Goal: Transaction & Acquisition: Purchase product/service

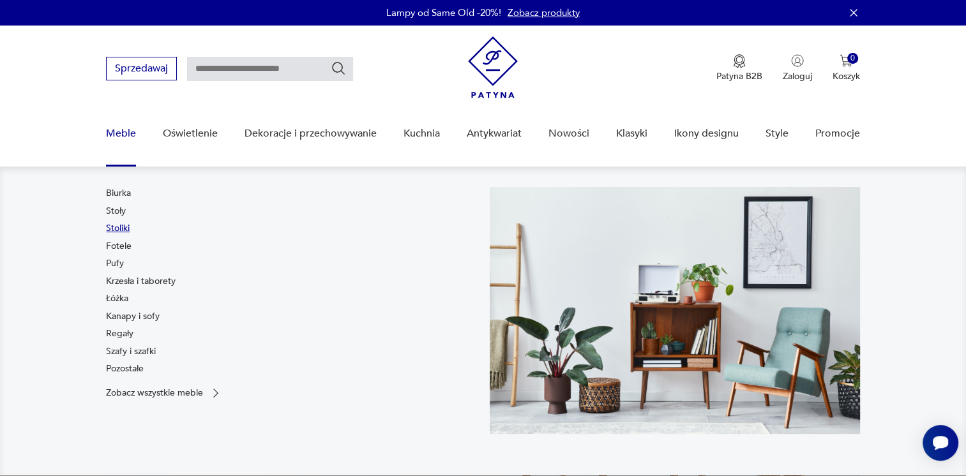
click at [116, 228] on link "Stoliki" at bounding box center [118, 228] width 24 height 13
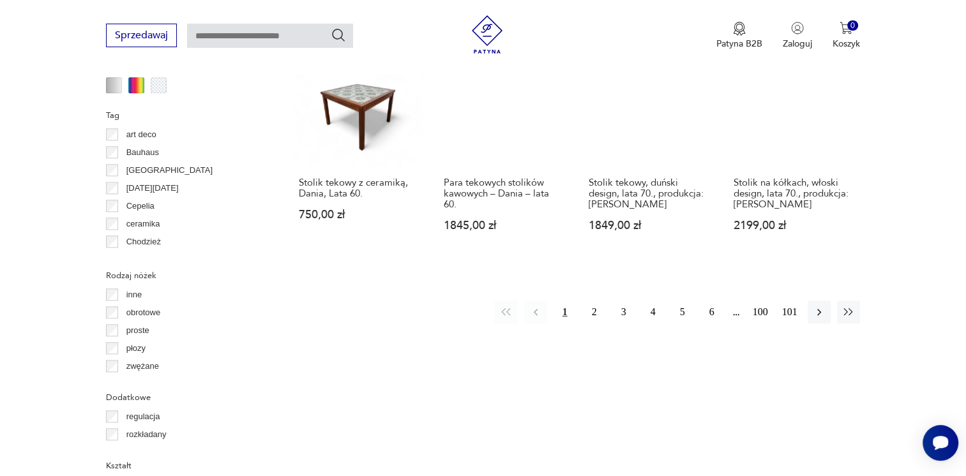
scroll to position [1296, 0]
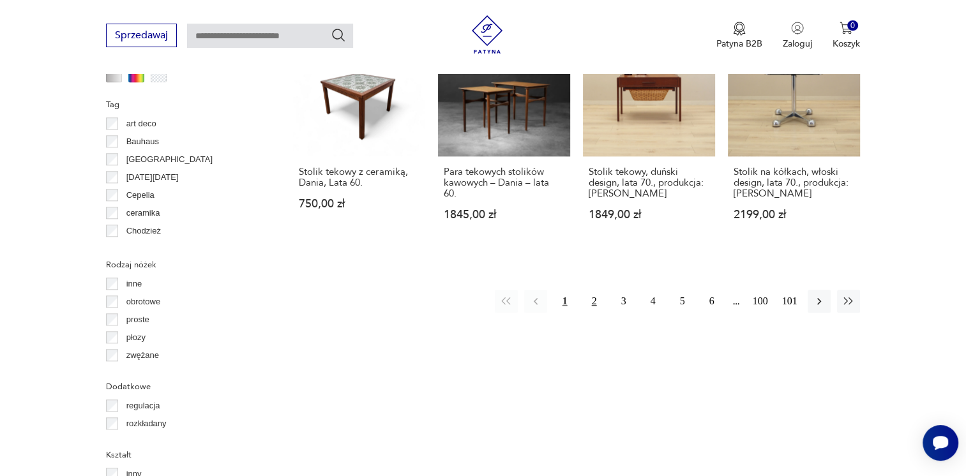
click at [591, 290] on button "2" at bounding box center [594, 301] width 23 height 23
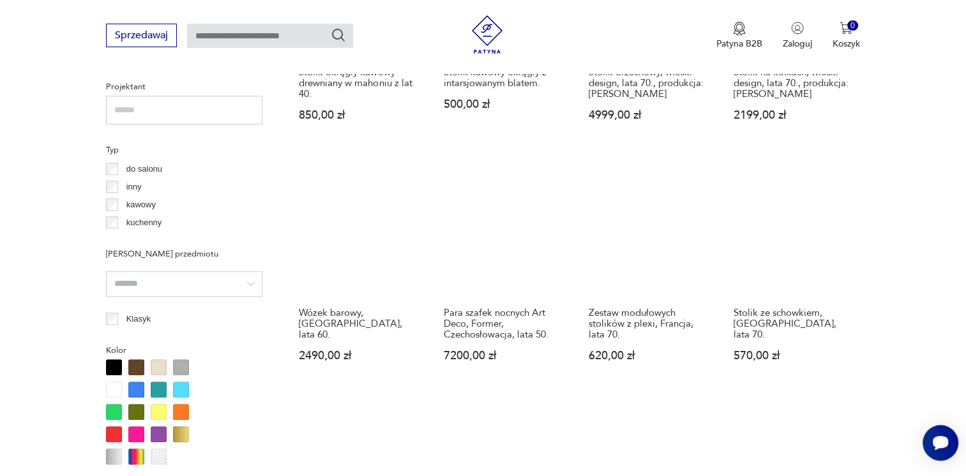
scroll to position [530, 0]
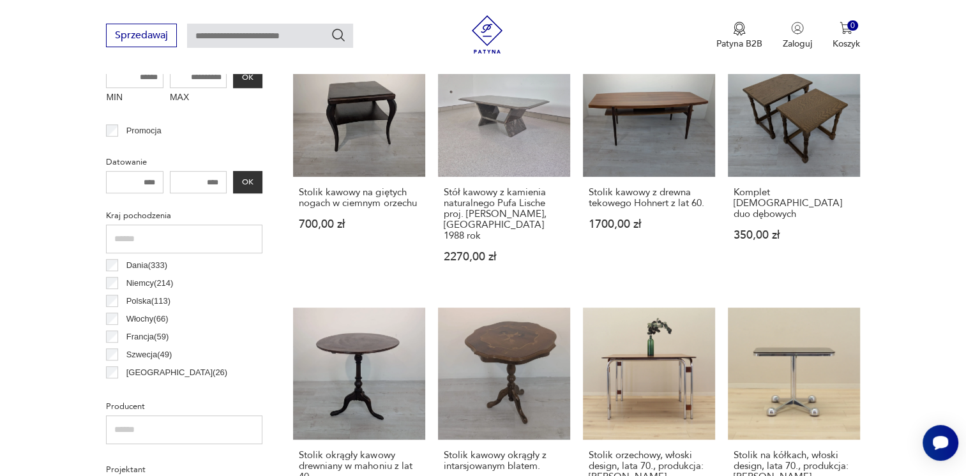
click at [238, 40] on input "text" at bounding box center [270, 36] width 166 height 24
type input "**********"
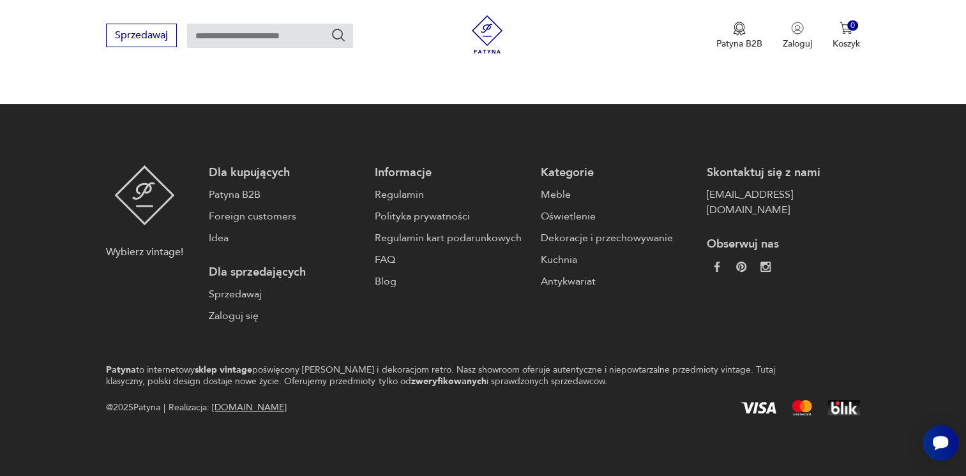
type input "**********"
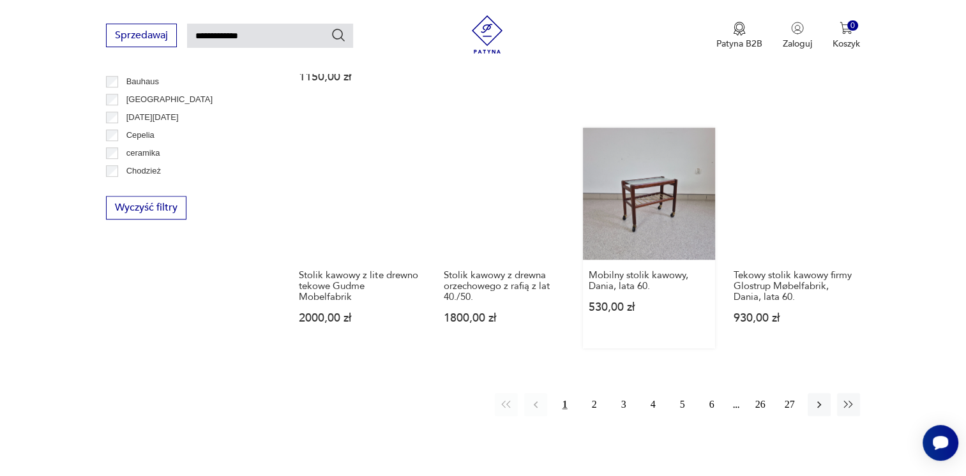
scroll to position [931, 0]
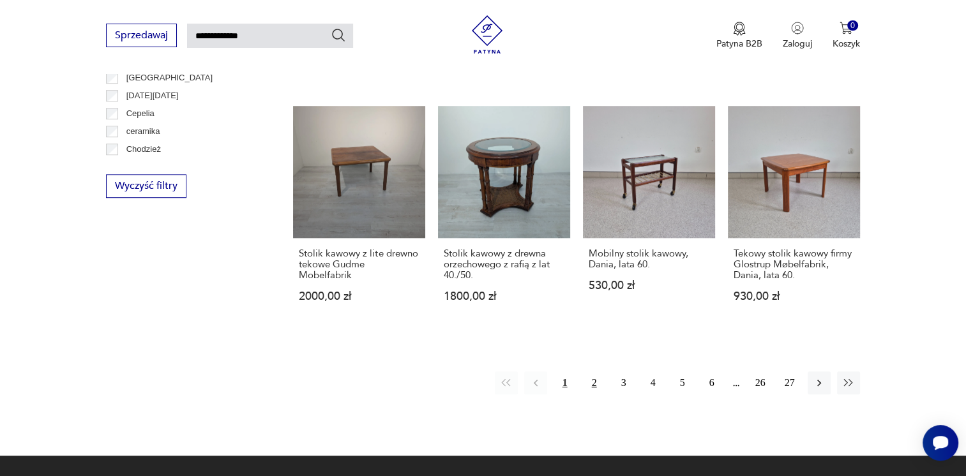
click at [590, 372] on button "2" at bounding box center [594, 383] width 23 height 23
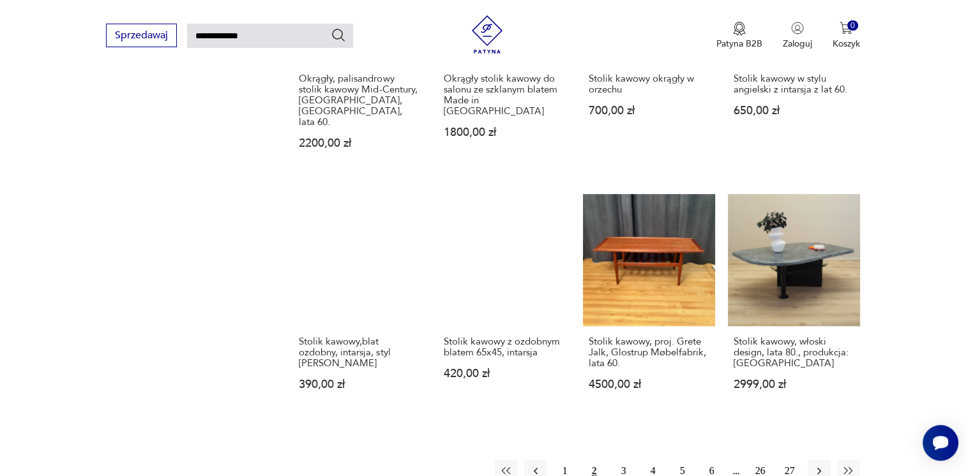
scroll to position [1003, 0]
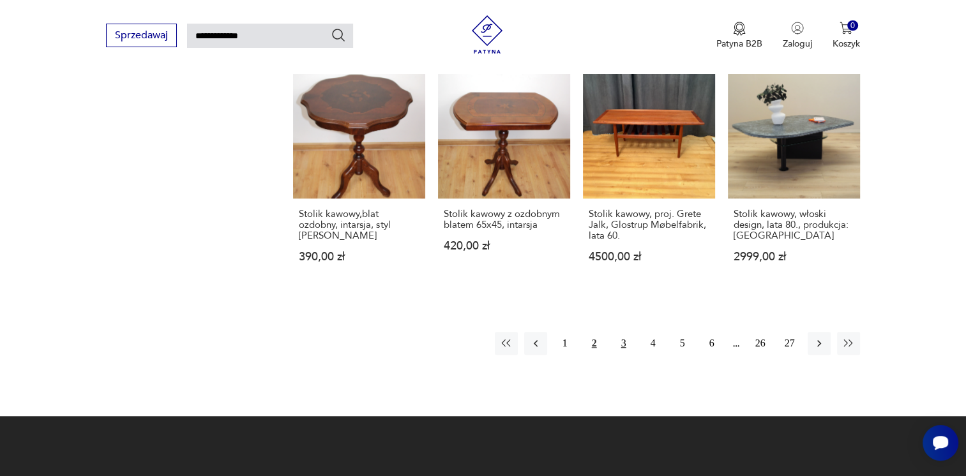
click at [618, 332] on button "3" at bounding box center [623, 343] width 23 height 23
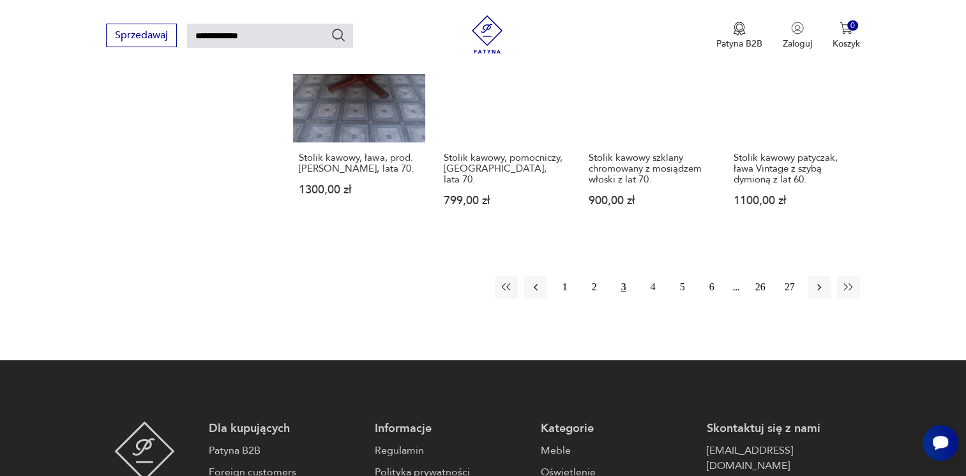
scroll to position [1067, 0]
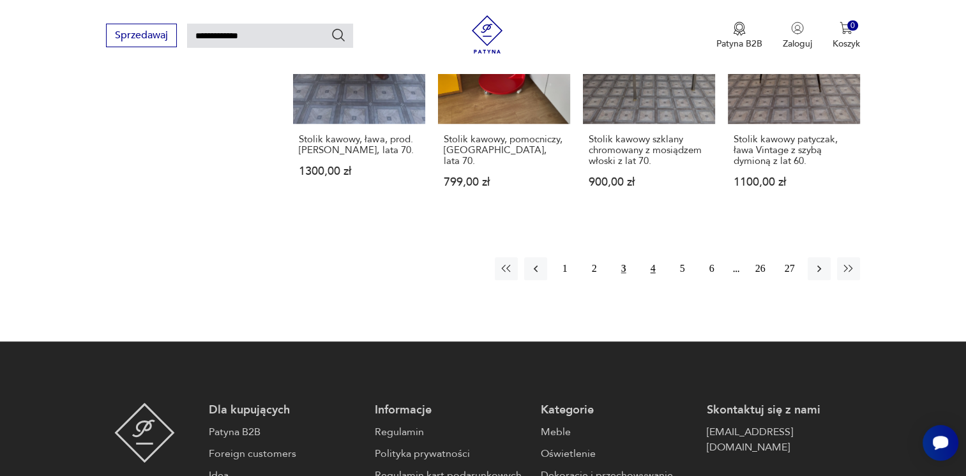
click at [648, 257] on button "4" at bounding box center [653, 268] width 23 height 23
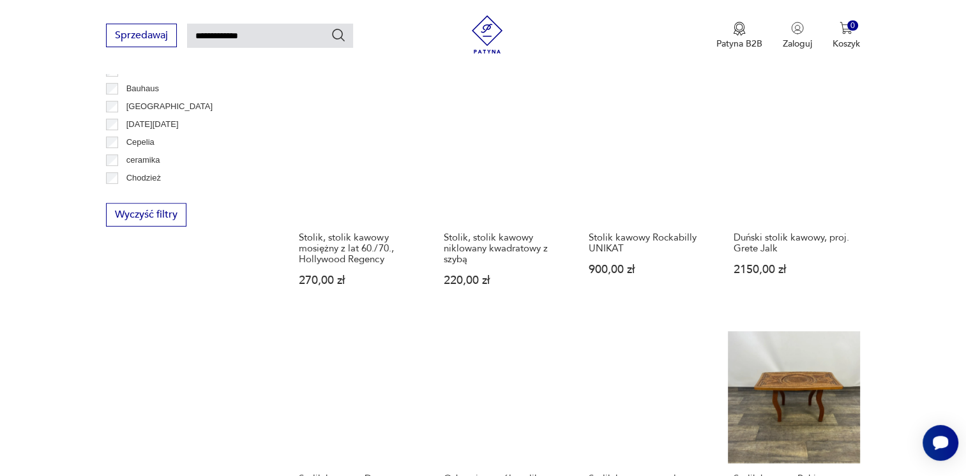
scroll to position [939, 0]
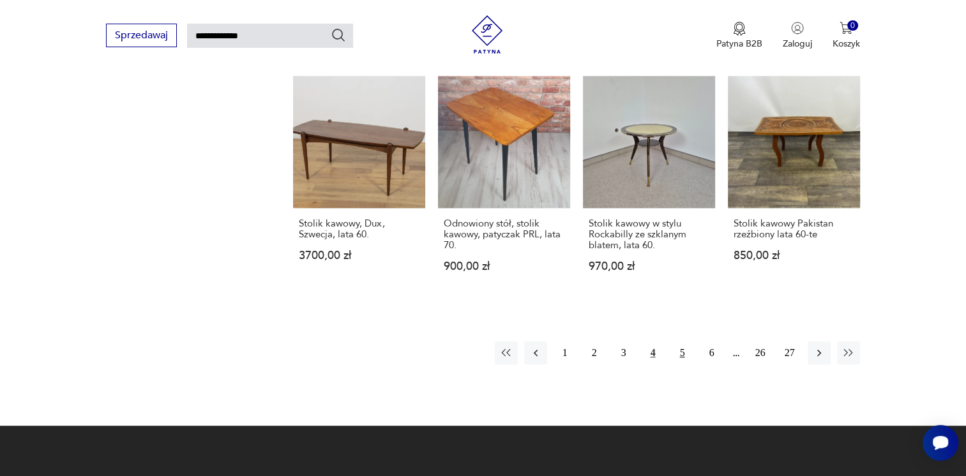
click at [682, 342] on button "5" at bounding box center [682, 353] width 23 height 23
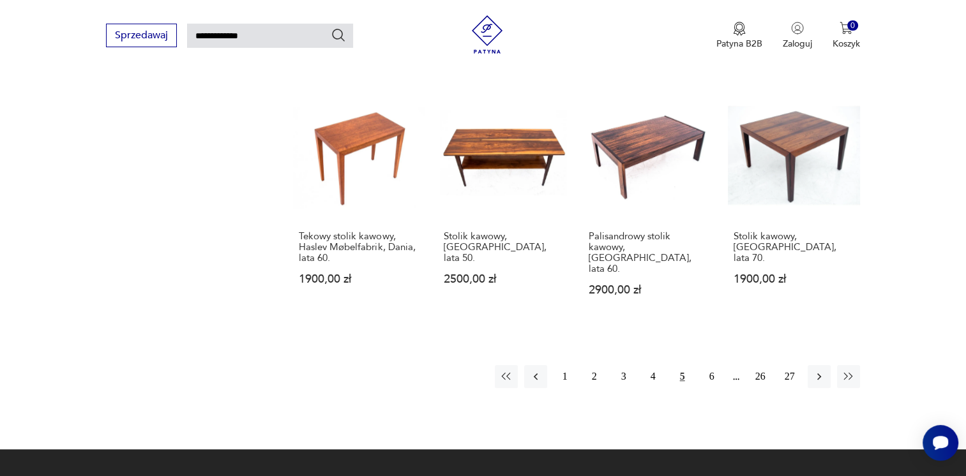
scroll to position [939, 0]
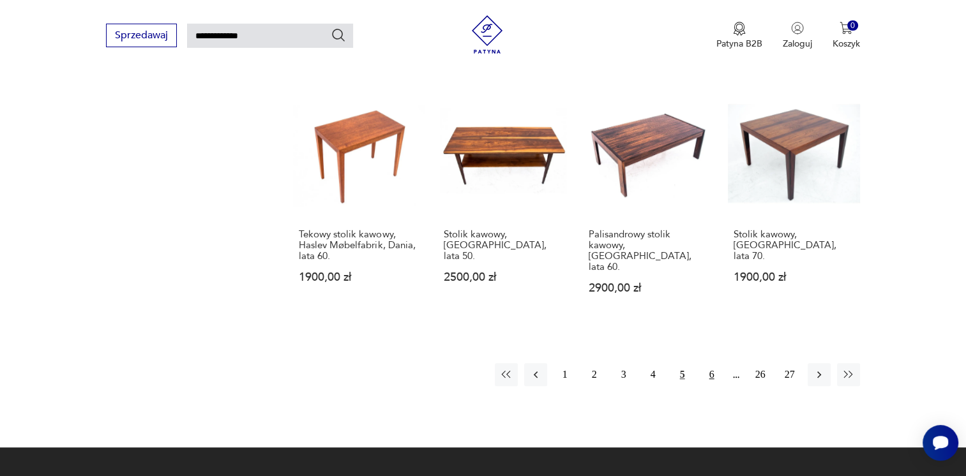
click at [715, 363] on button "6" at bounding box center [712, 374] width 23 height 23
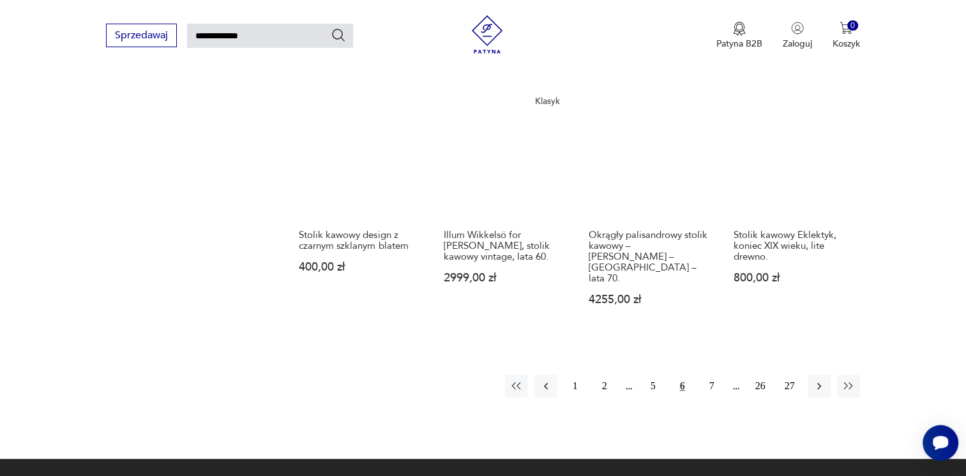
scroll to position [1003, 0]
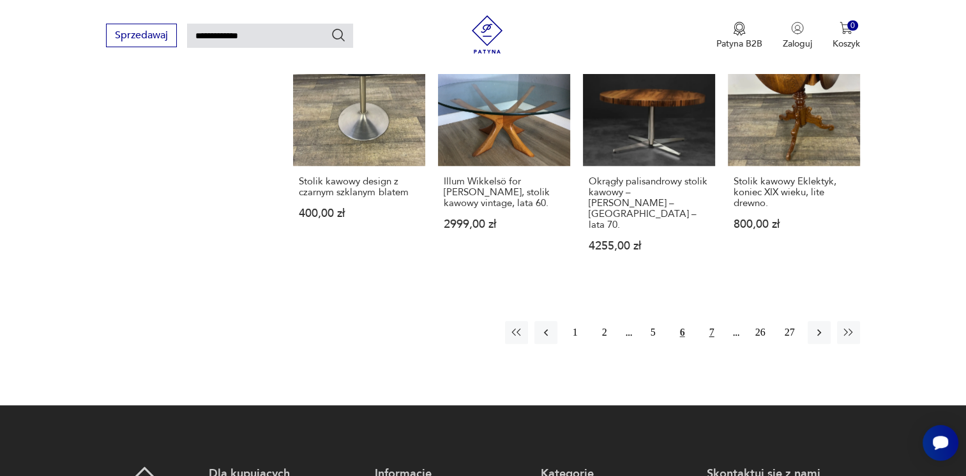
click at [708, 321] on button "7" at bounding box center [712, 332] width 23 height 23
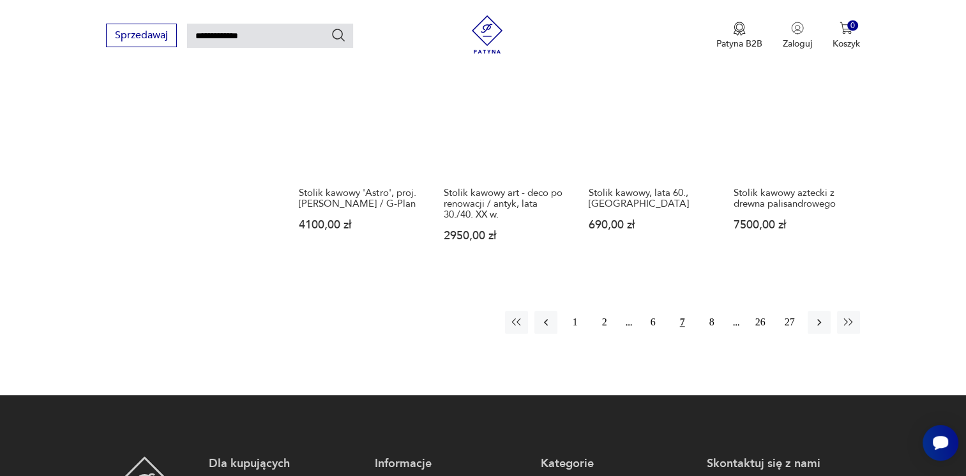
scroll to position [1003, 0]
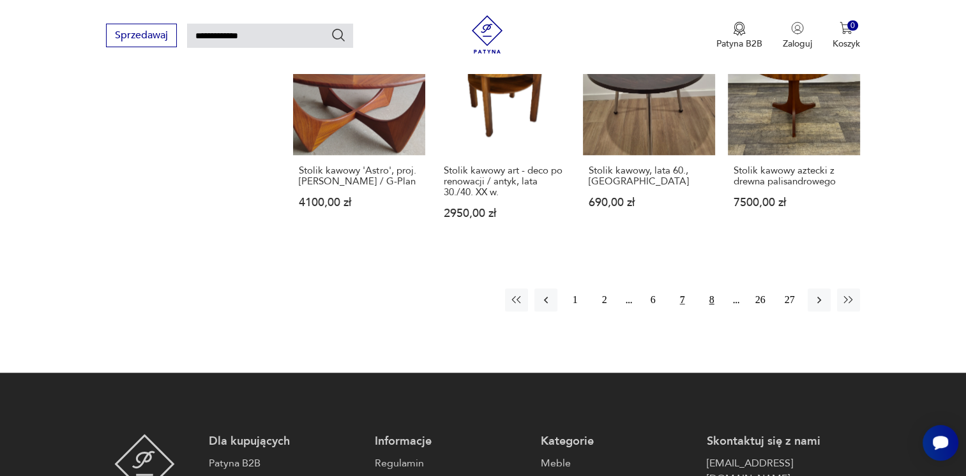
click at [705, 289] on button "8" at bounding box center [712, 300] width 23 height 23
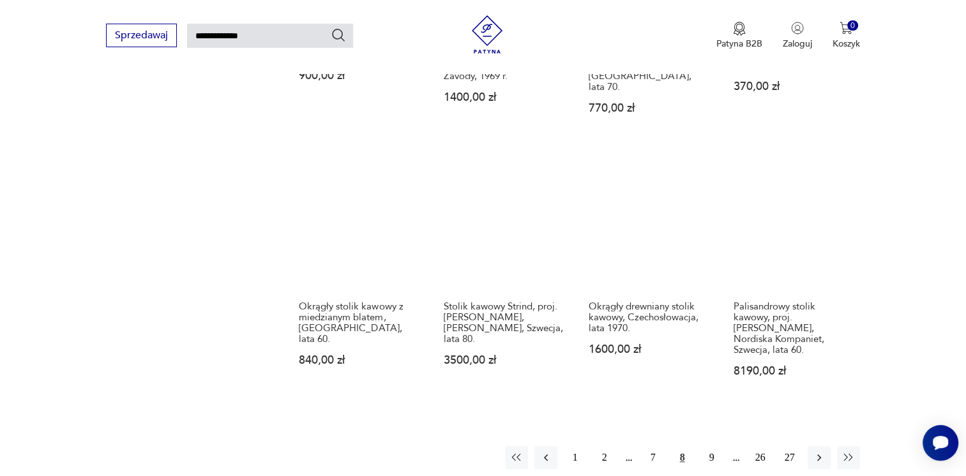
scroll to position [1003, 0]
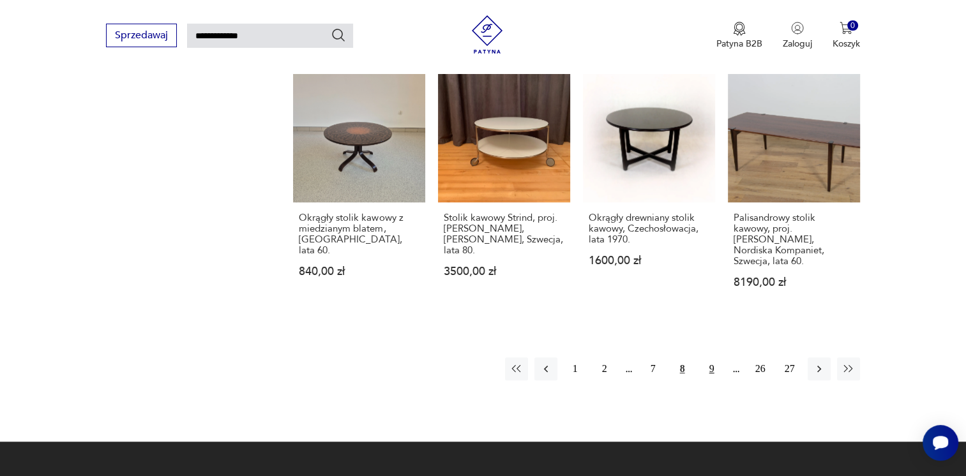
click at [705, 358] on button "9" at bounding box center [712, 369] width 23 height 23
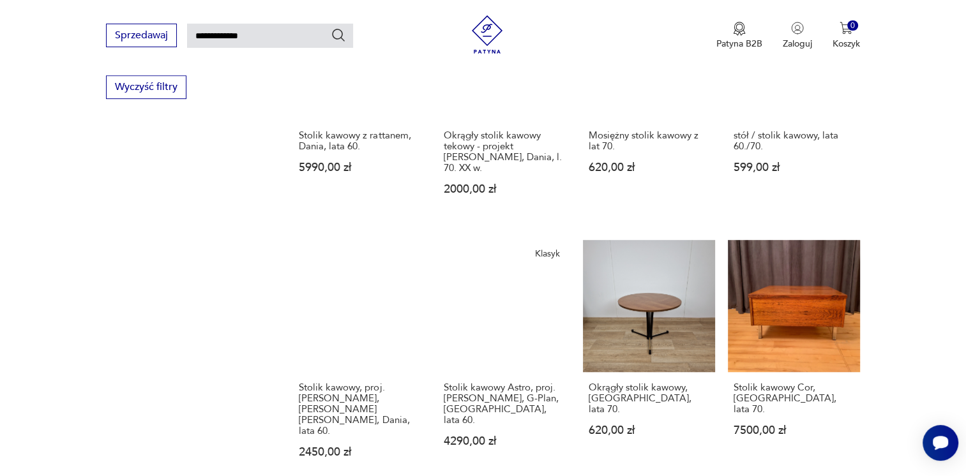
scroll to position [1003, 0]
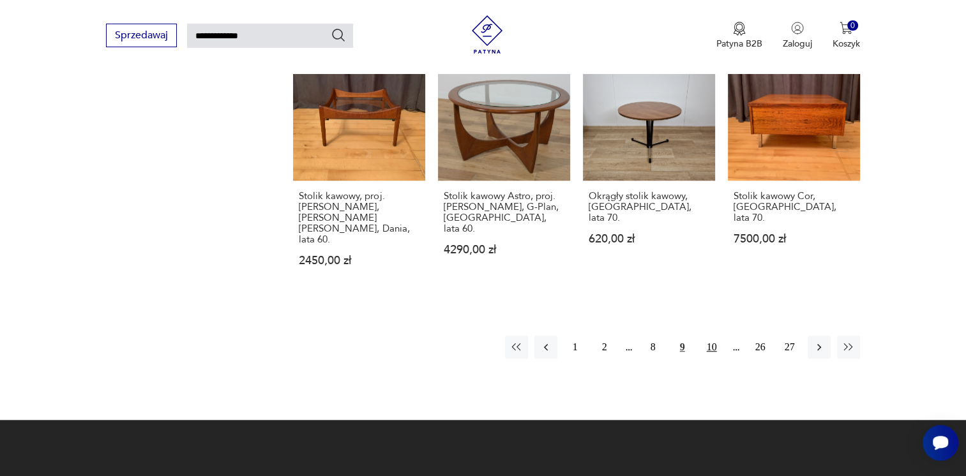
click at [708, 336] on button "10" at bounding box center [712, 347] width 23 height 23
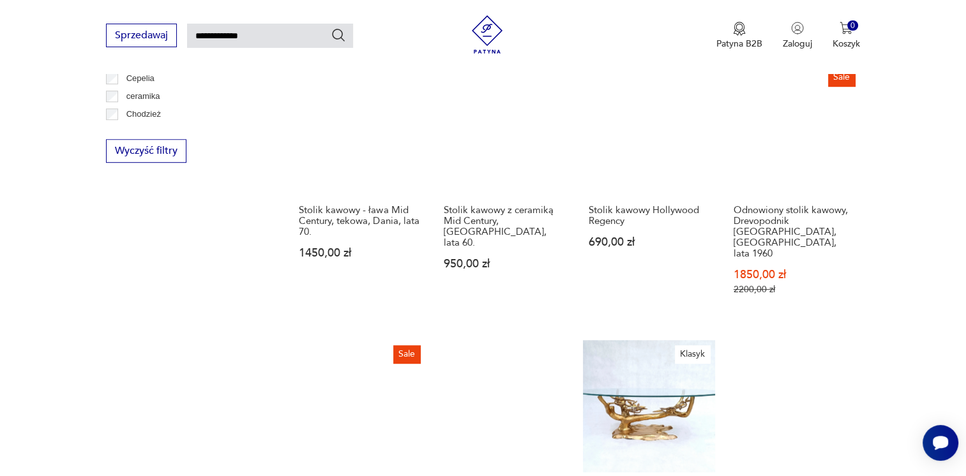
scroll to position [1003, 0]
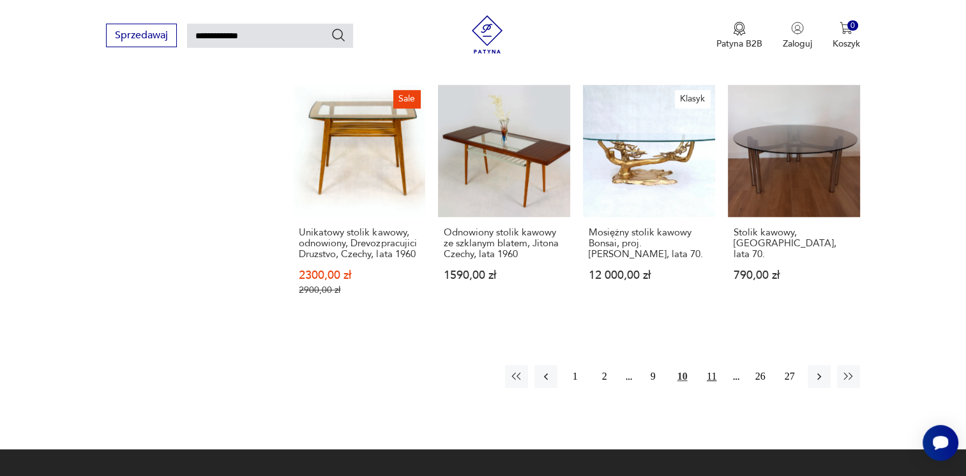
click at [718, 365] on button "11" at bounding box center [712, 376] width 23 height 23
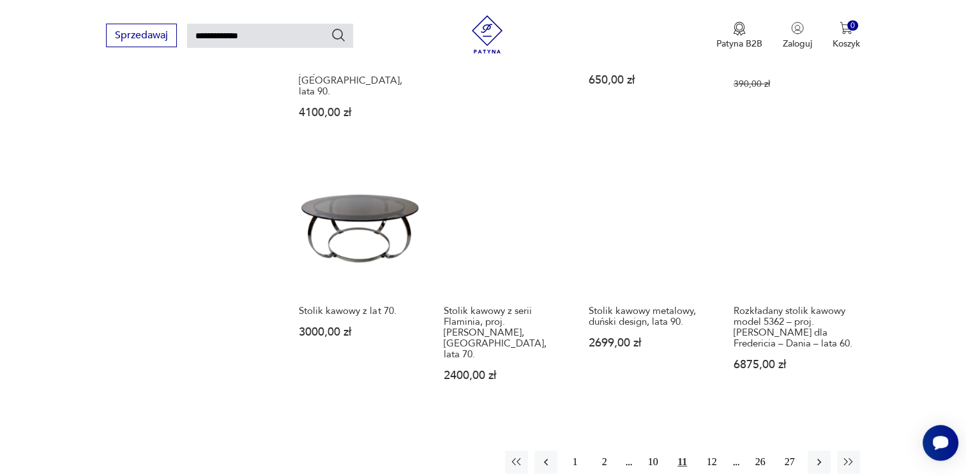
scroll to position [939, 0]
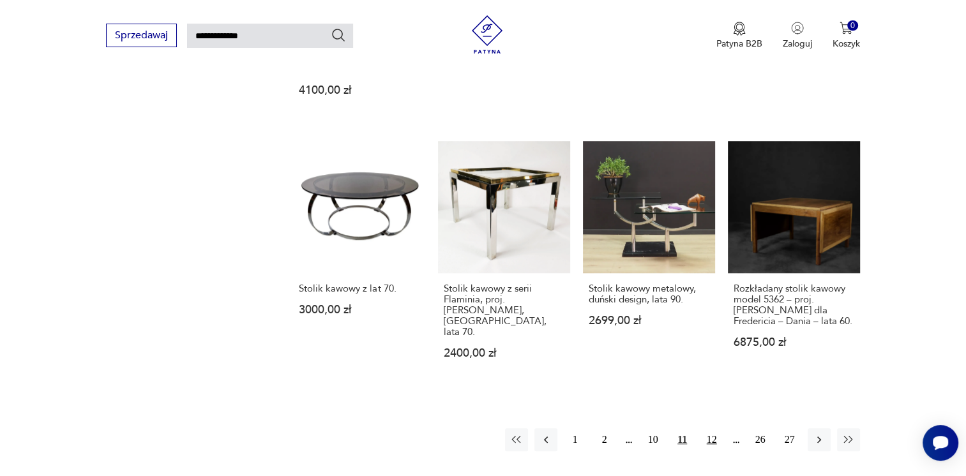
click at [711, 429] on button "12" at bounding box center [712, 440] width 23 height 23
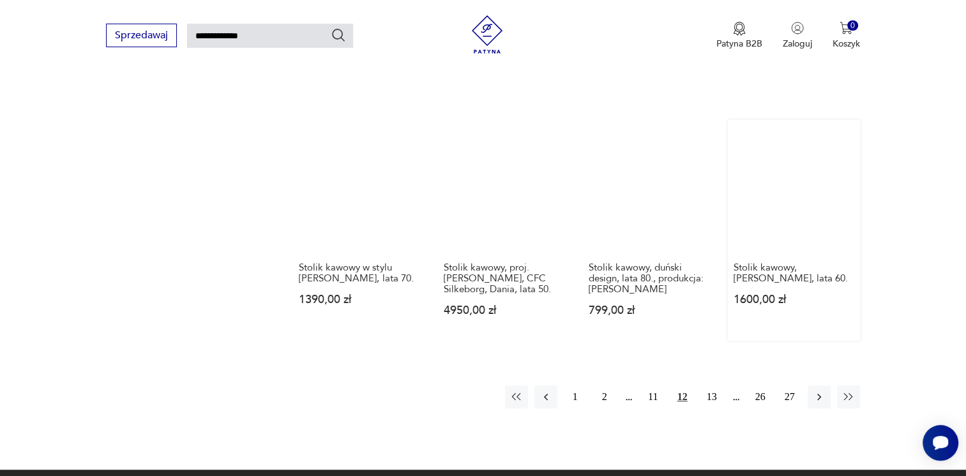
scroll to position [939, 0]
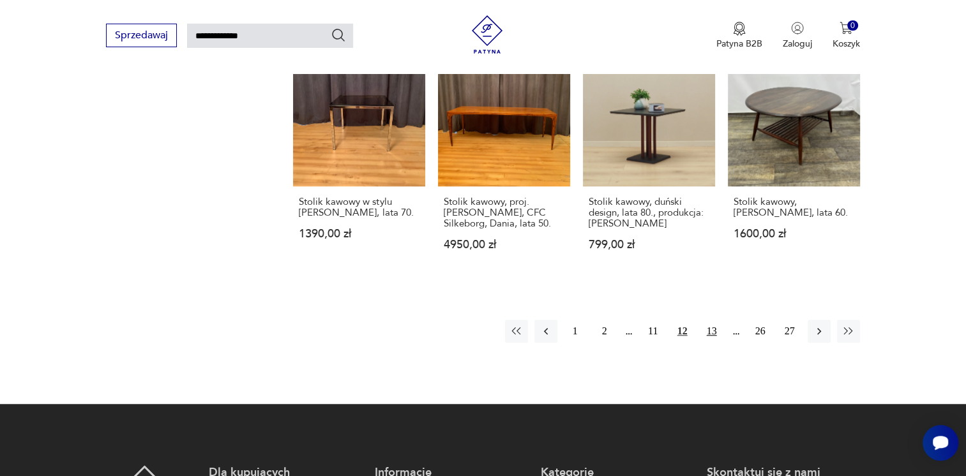
click at [713, 333] on button "13" at bounding box center [712, 331] width 23 height 23
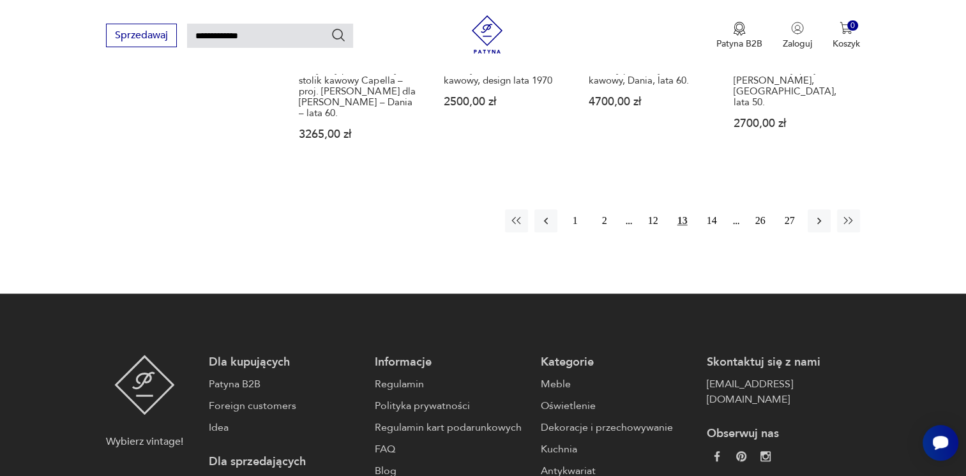
scroll to position [1131, 0]
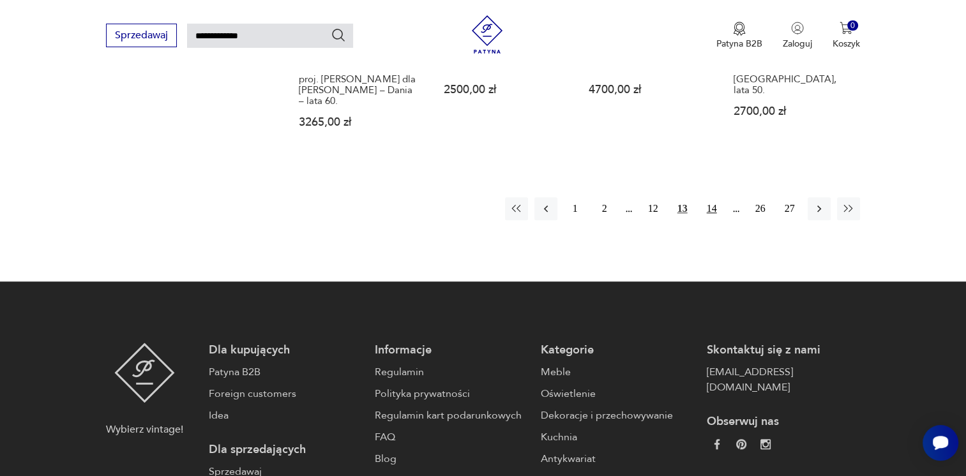
click at [704, 200] on button "14" at bounding box center [712, 208] width 23 height 23
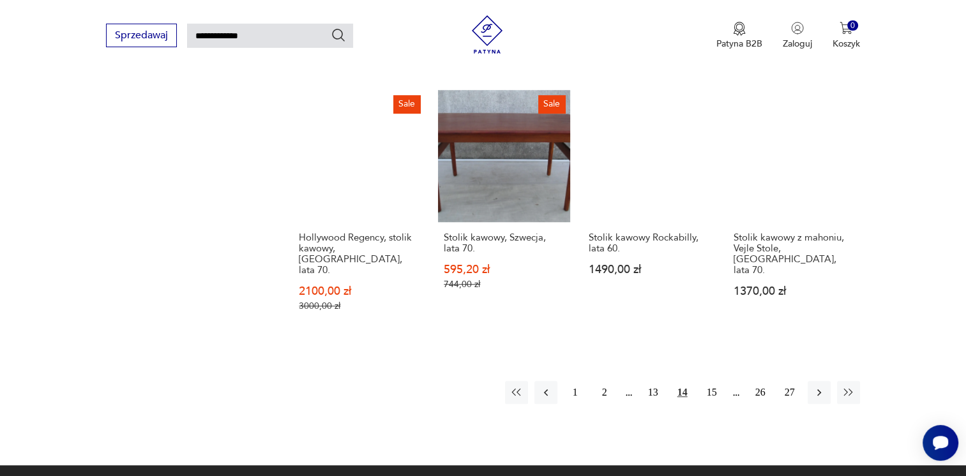
scroll to position [1131, 0]
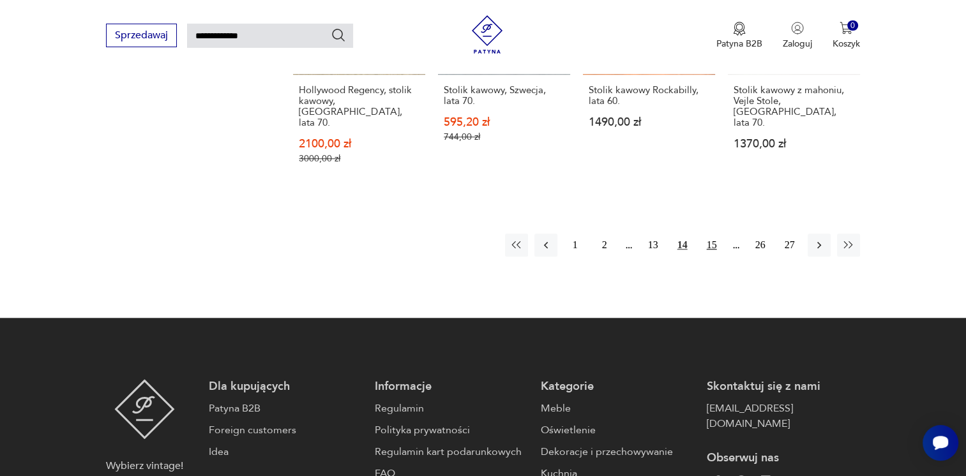
click at [715, 234] on button "15" at bounding box center [712, 245] width 23 height 23
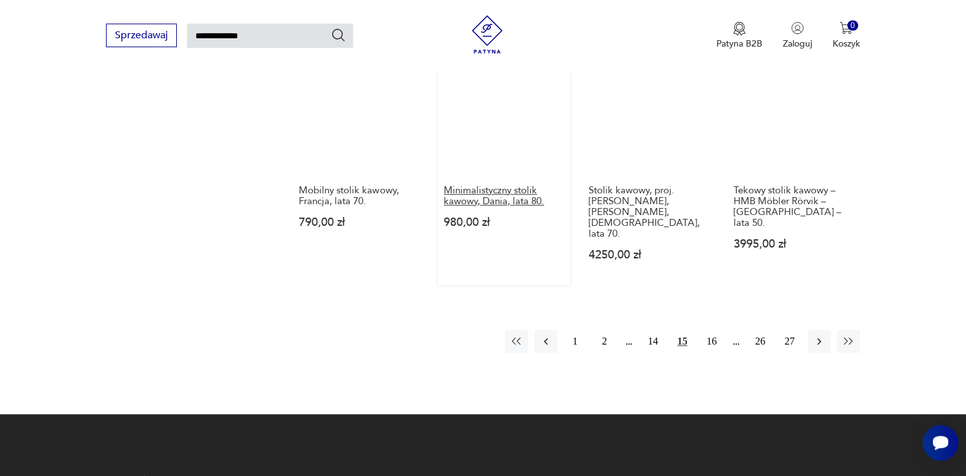
scroll to position [1003, 0]
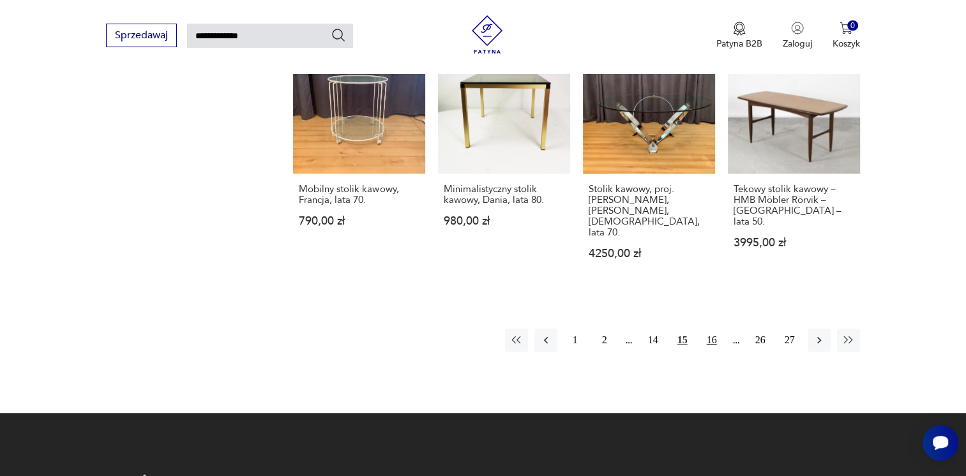
click at [705, 329] on button "16" at bounding box center [712, 340] width 23 height 23
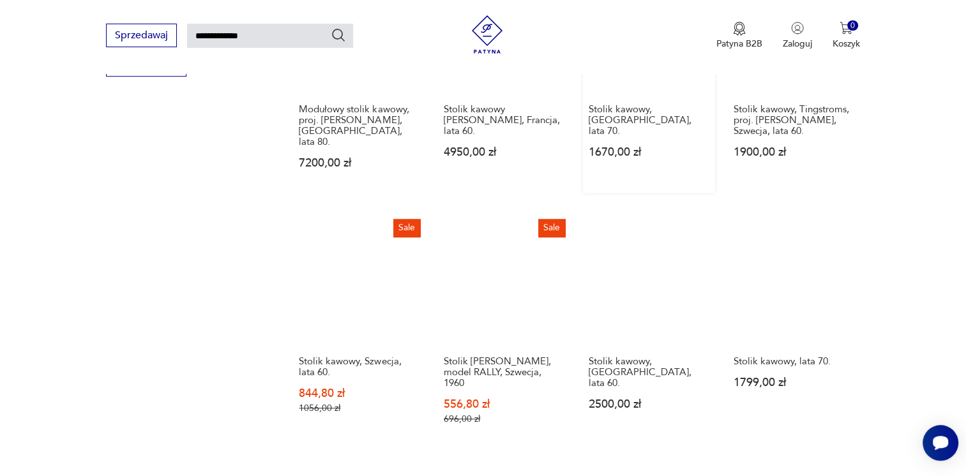
scroll to position [1003, 0]
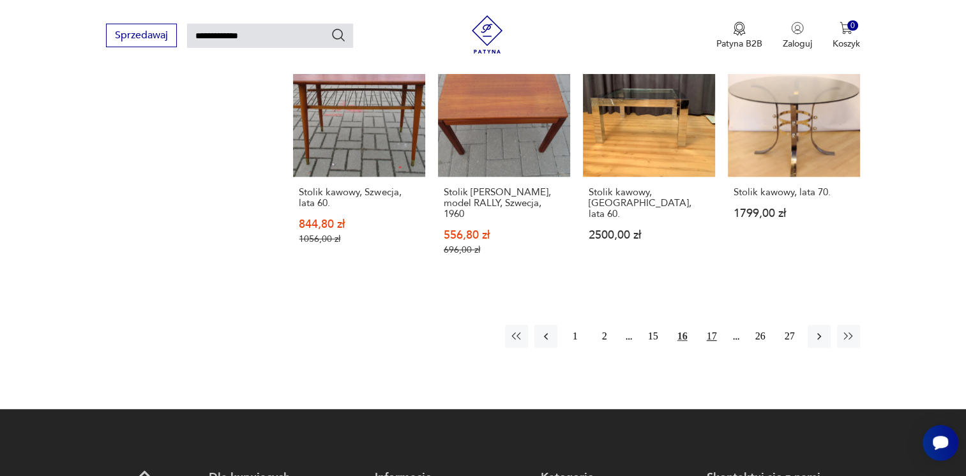
click at [710, 325] on button "17" at bounding box center [712, 336] width 23 height 23
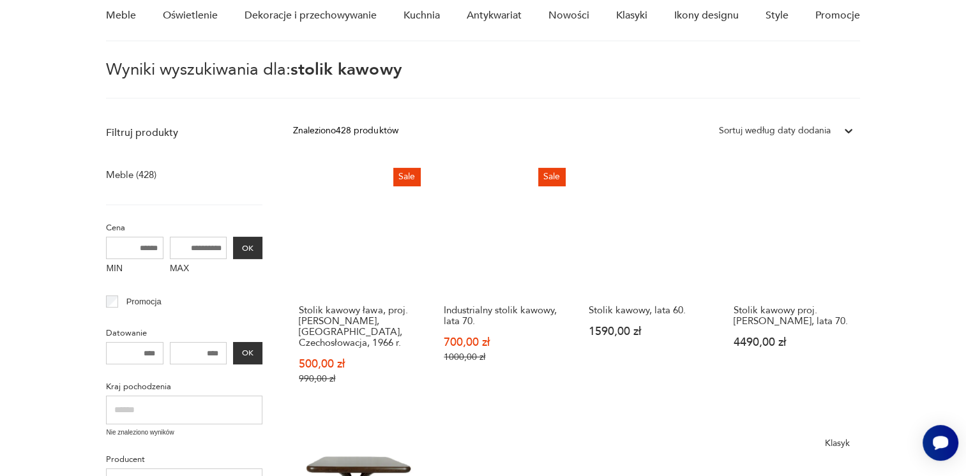
scroll to position [109, 0]
